Goal: Information Seeking & Learning: Understand process/instructions

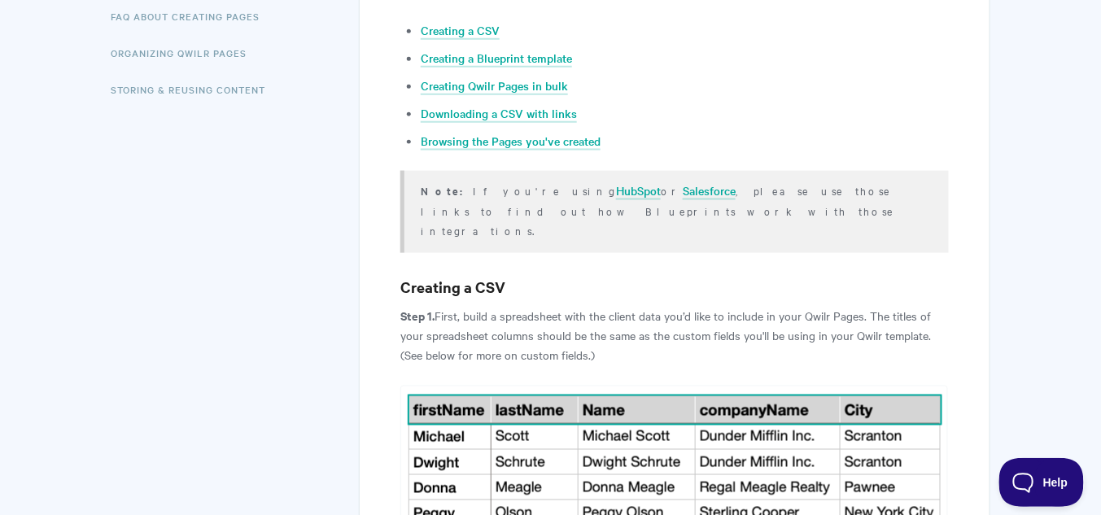
scroll to position [586, 0]
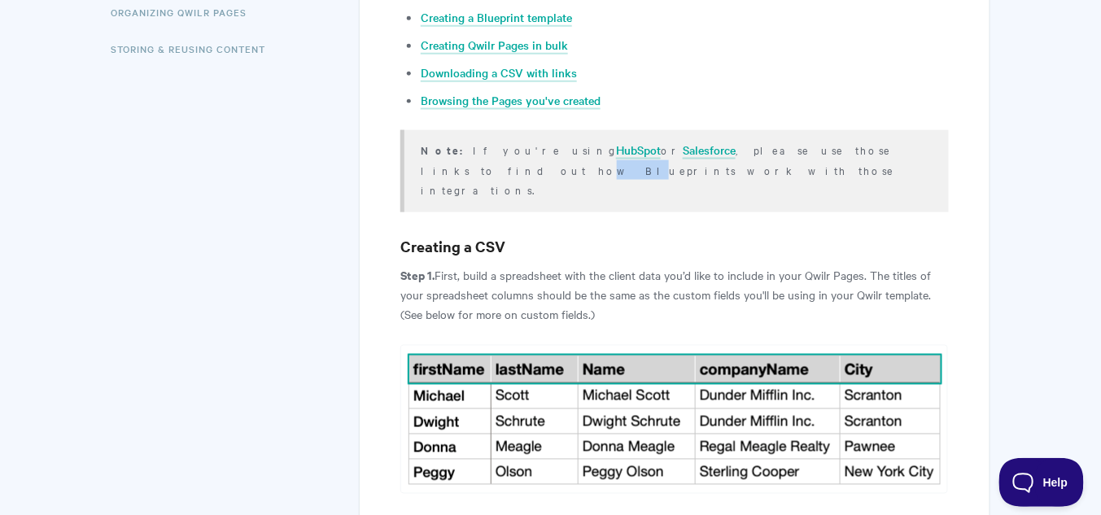
drag, startPoint x: 787, startPoint y: 152, endPoint x: 806, endPoint y: 151, distance: 19.5
click at [806, 151] on p "Note: If you're using HubSpot or Salesforce , please use those links to find ou…" at bounding box center [674, 169] width 507 height 59
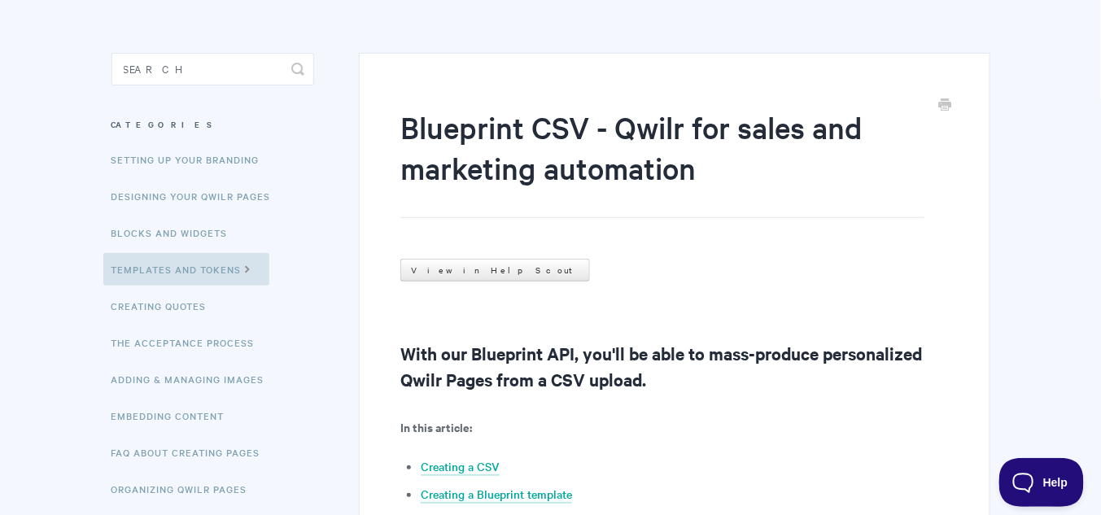
scroll to position [321, 0]
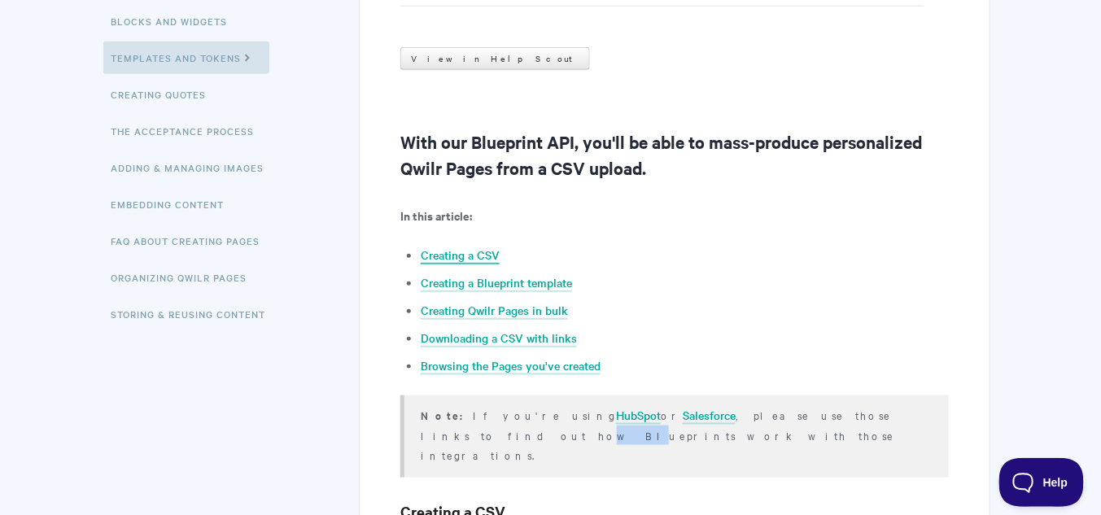
click at [484, 254] on link "Creating a CSV" at bounding box center [460, 256] width 79 height 18
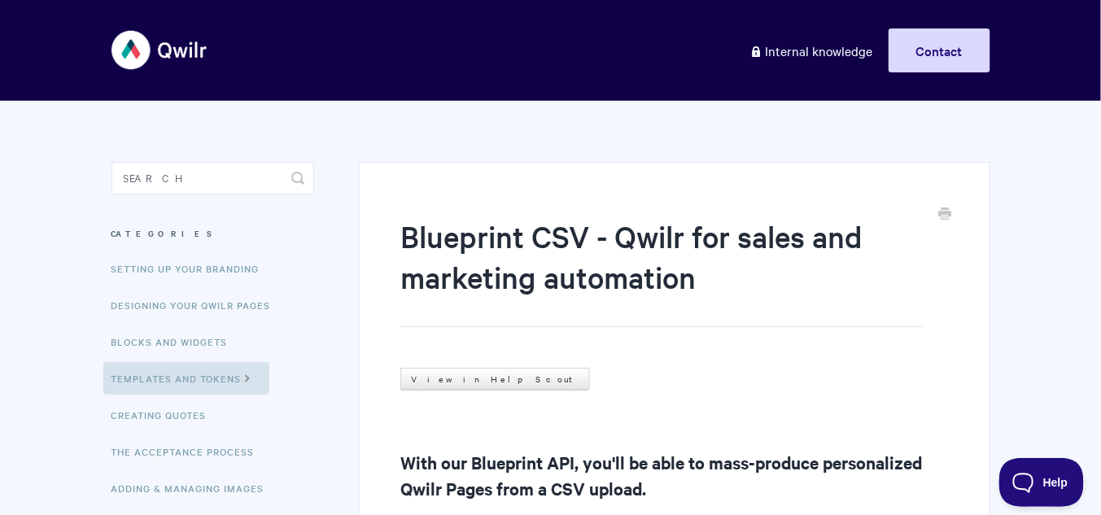
scroll to position [321, 0]
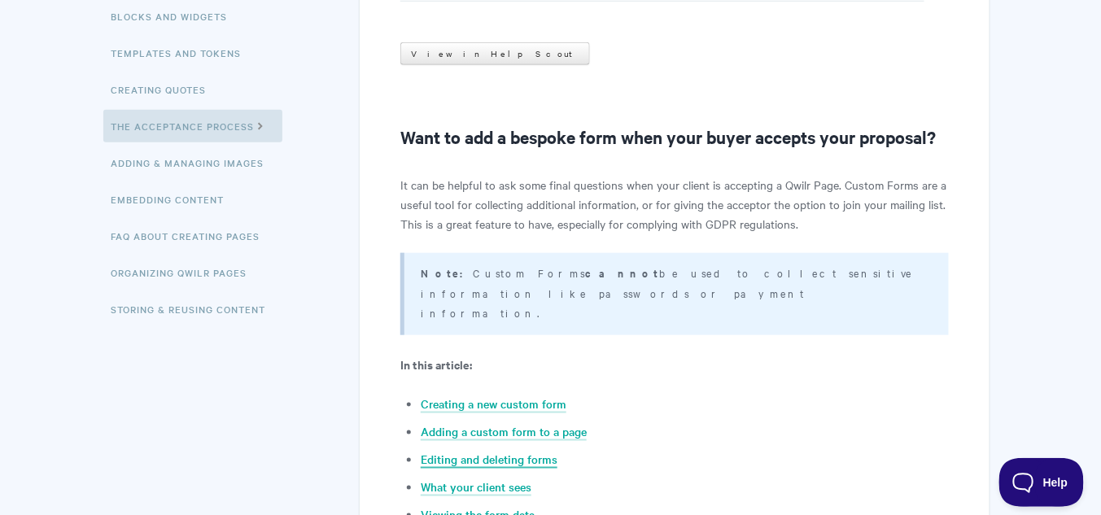
click at [495, 451] on link "Editing and deleting forms" at bounding box center [489, 460] width 137 height 18
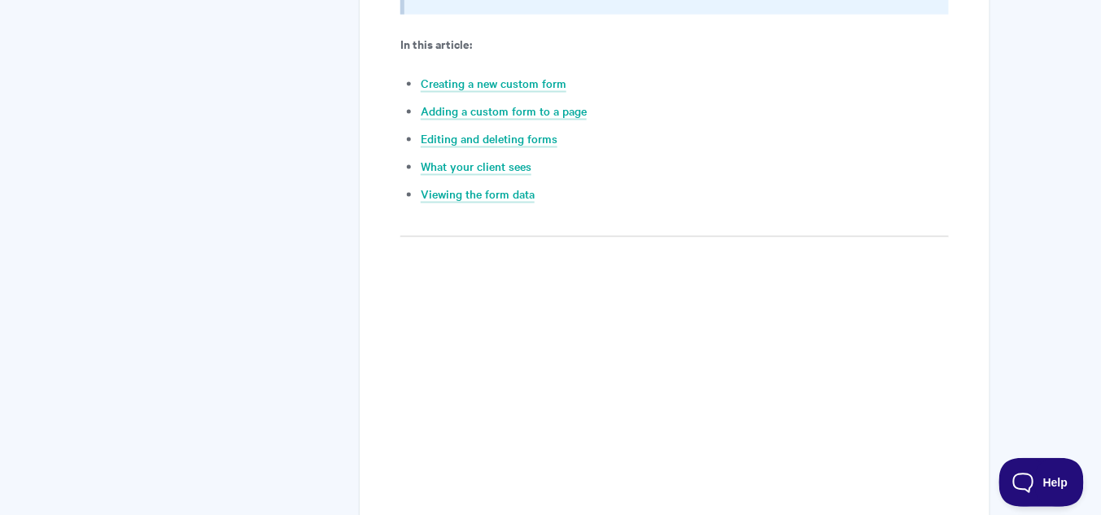
scroll to position [481, 0]
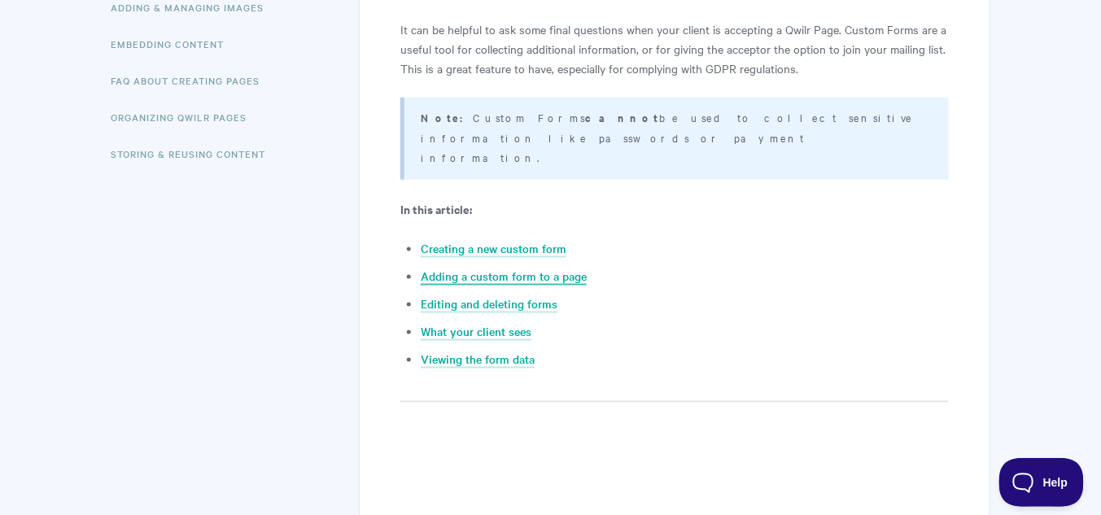
click at [499, 268] on link "Adding a custom form to a page" at bounding box center [504, 277] width 166 height 18
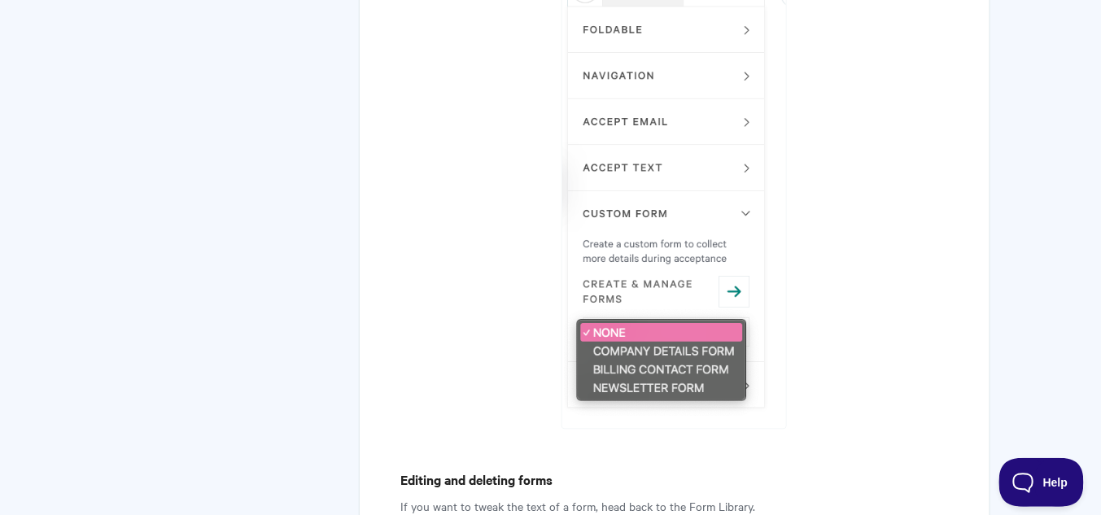
scroll to position [4428, 0]
